Goal: Transaction & Acquisition: Book appointment/travel/reservation

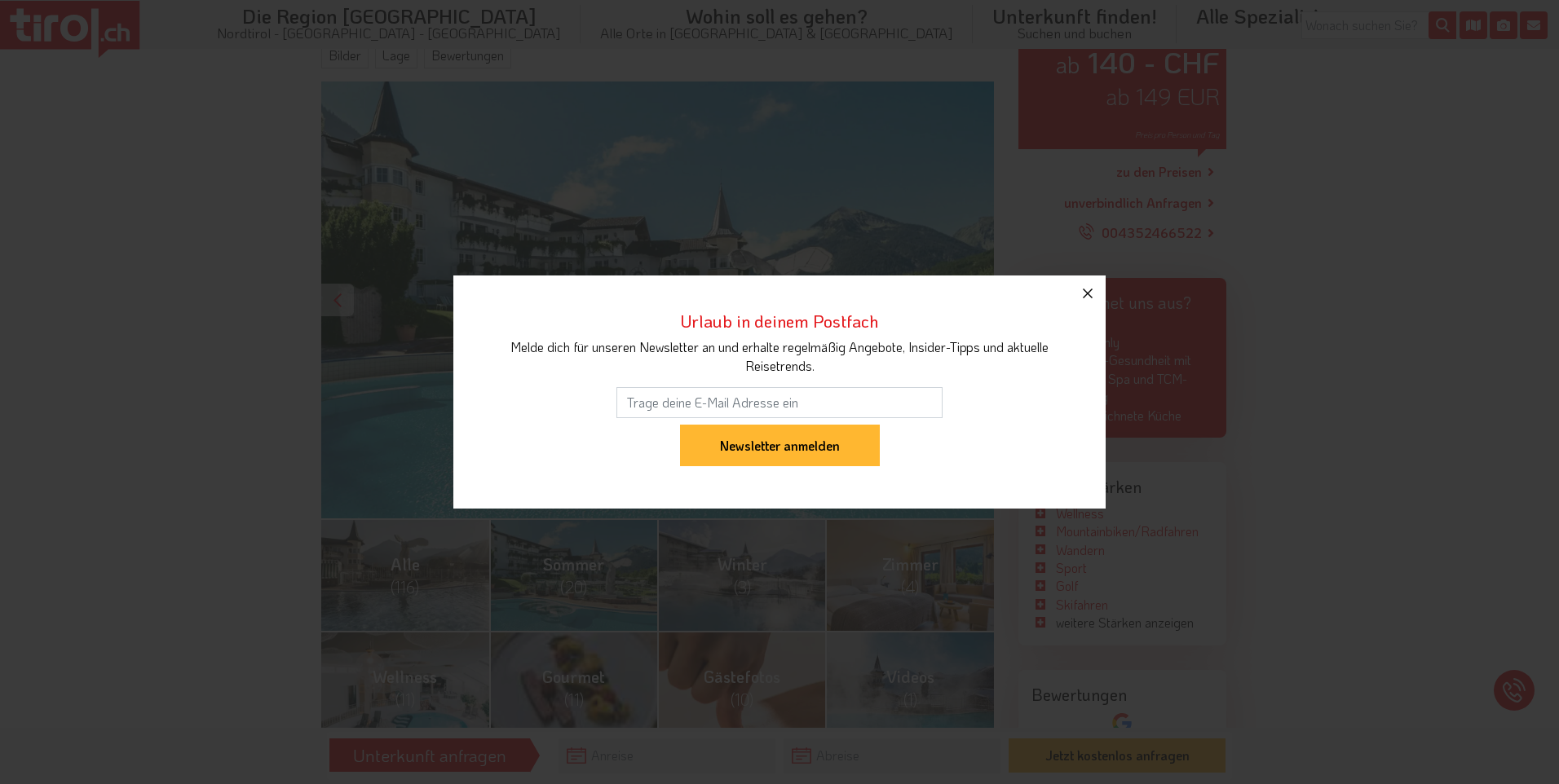
click at [1089, 292] on icon "button" at bounding box center [1088, 293] width 10 height 10
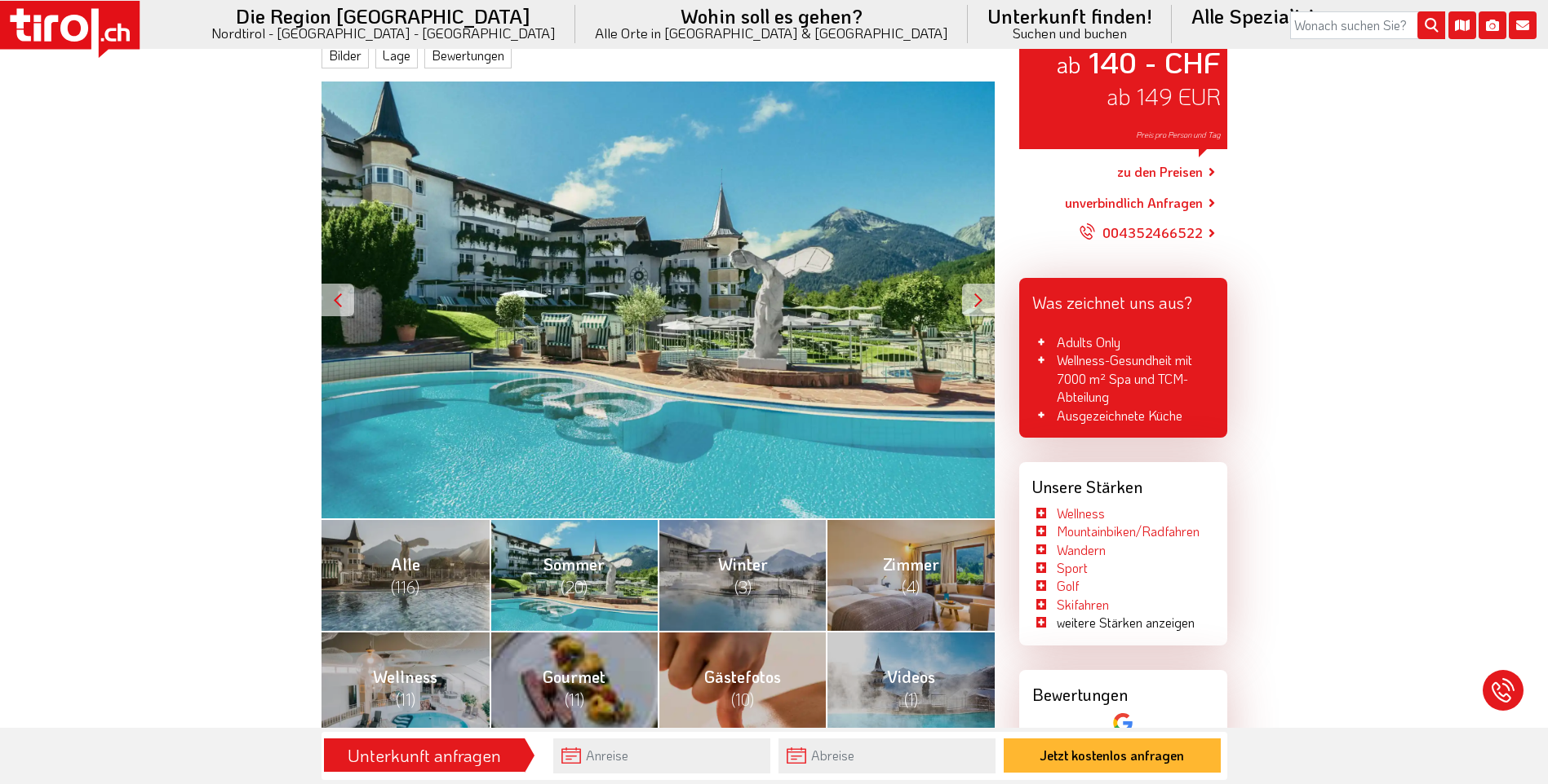
click at [592, 589] on link "[PERSON_NAME] (20)" at bounding box center [573, 574] width 168 height 112
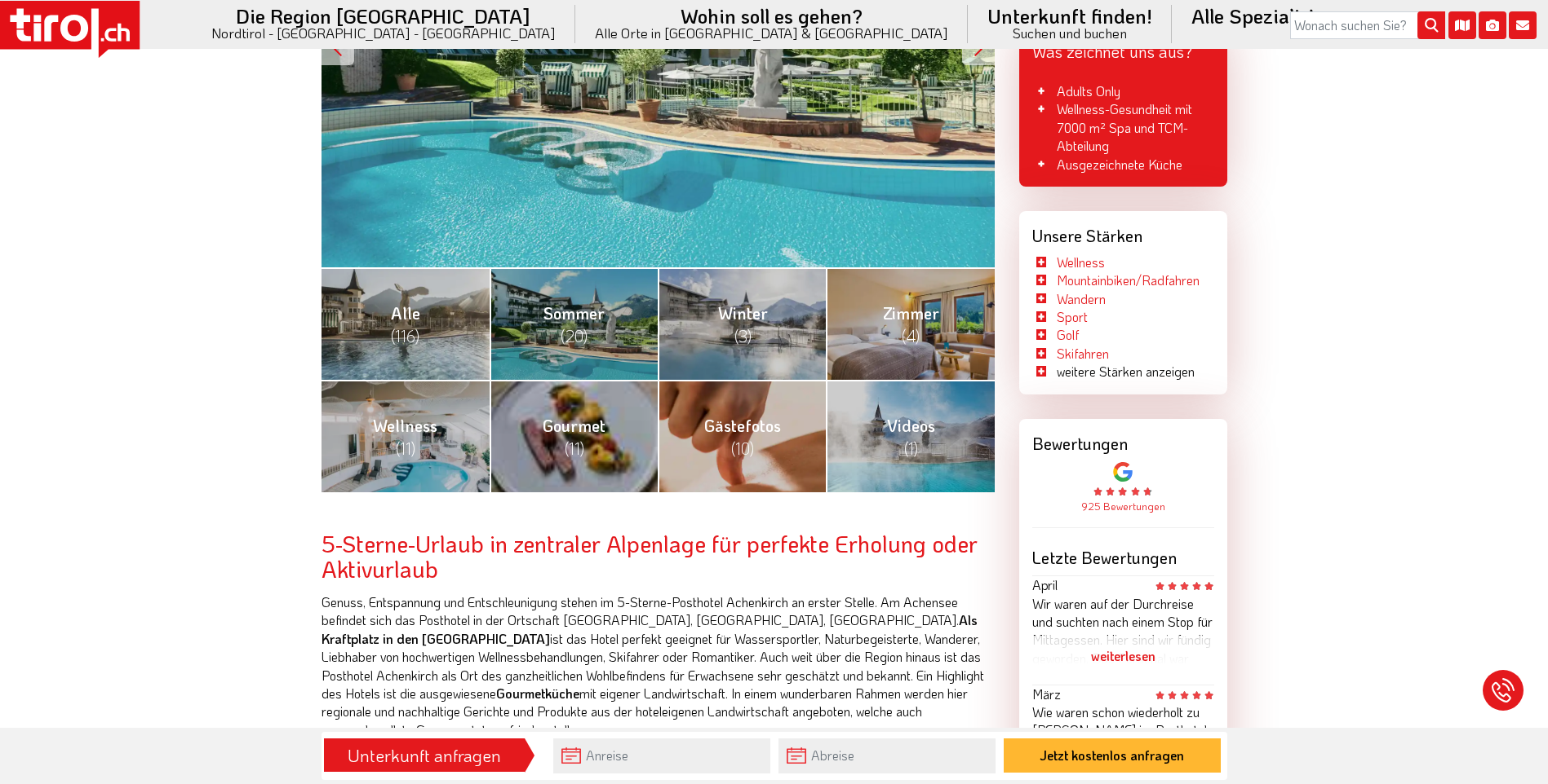
scroll to position [563, 0]
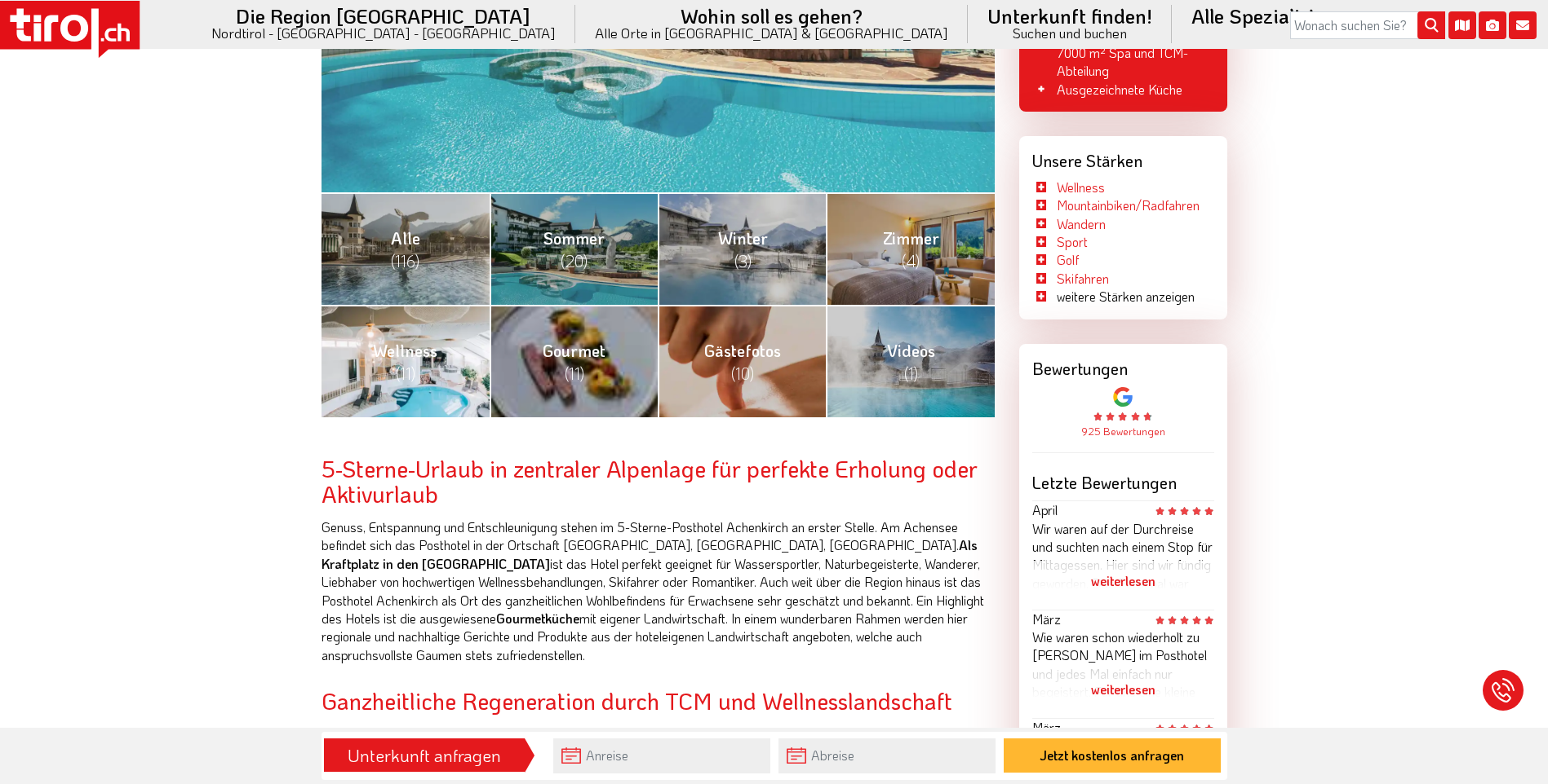
click at [426, 355] on span "Wellness (11)" at bounding box center [404, 361] width 65 height 44
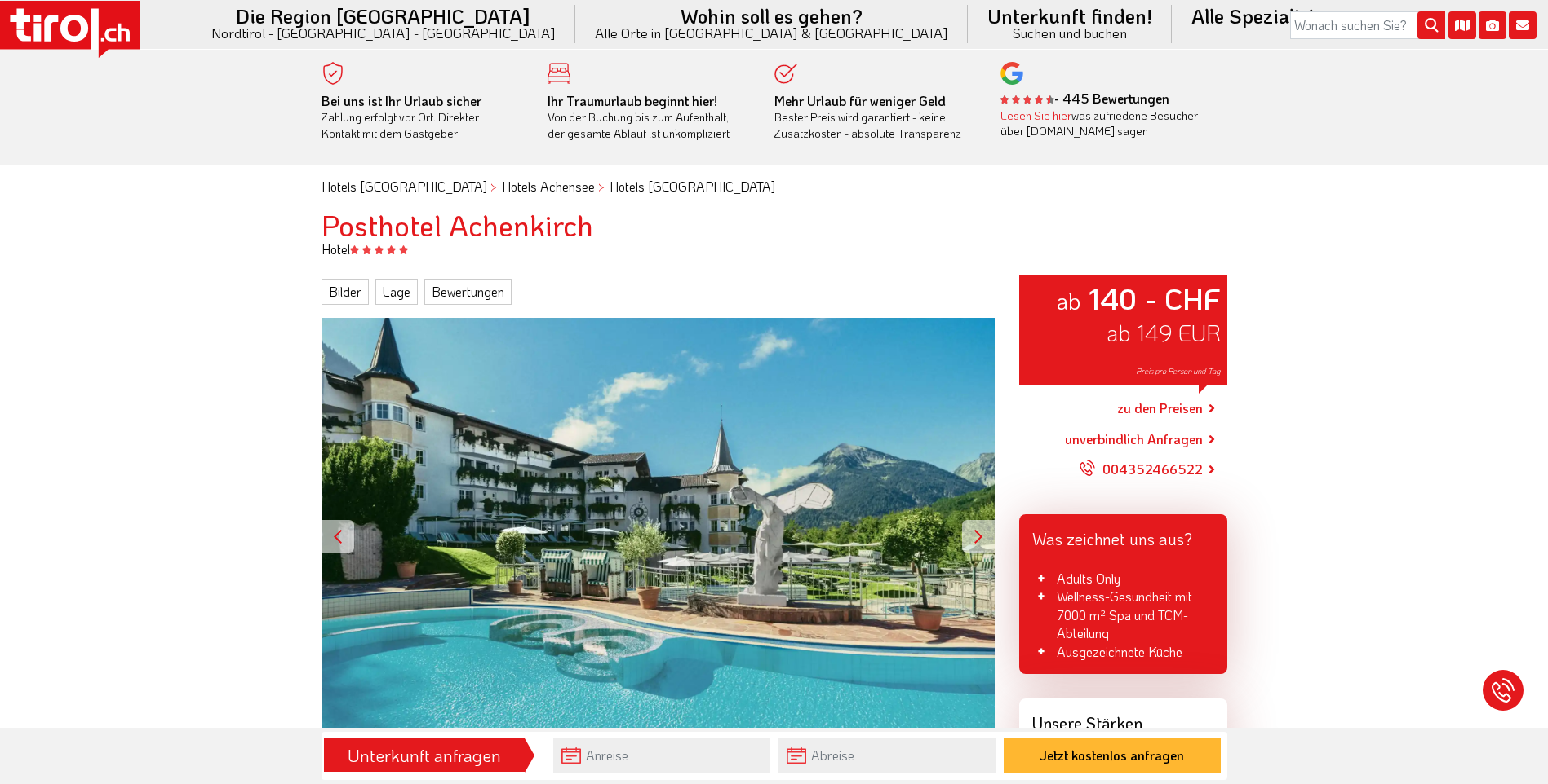
click at [1172, 404] on link "zu den Preisen" at bounding box center [1160, 409] width 86 height 41
